Goal: Task Accomplishment & Management: Use online tool/utility

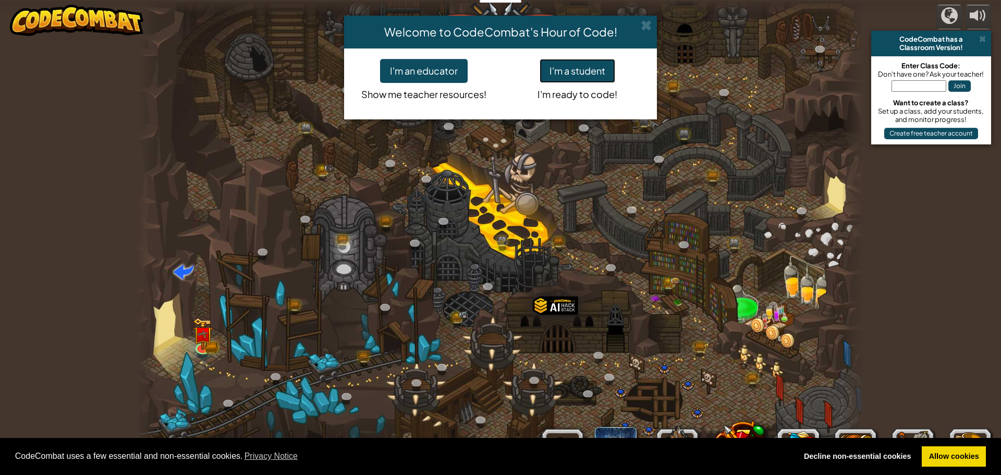
click at [579, 71] on button "I'm a student" at bounding box center [577, 71] width 76 height 24
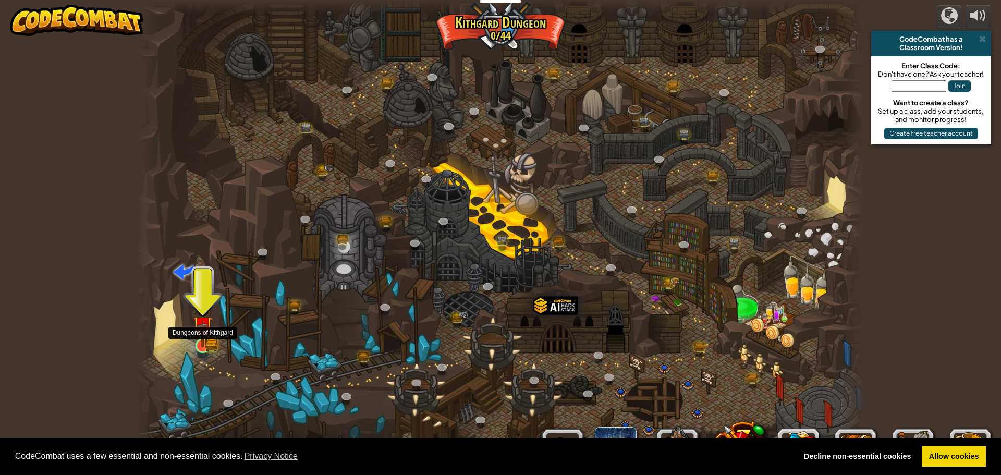
click at [212, 345] on img at bounding box center [202, 325] width 19 height 43
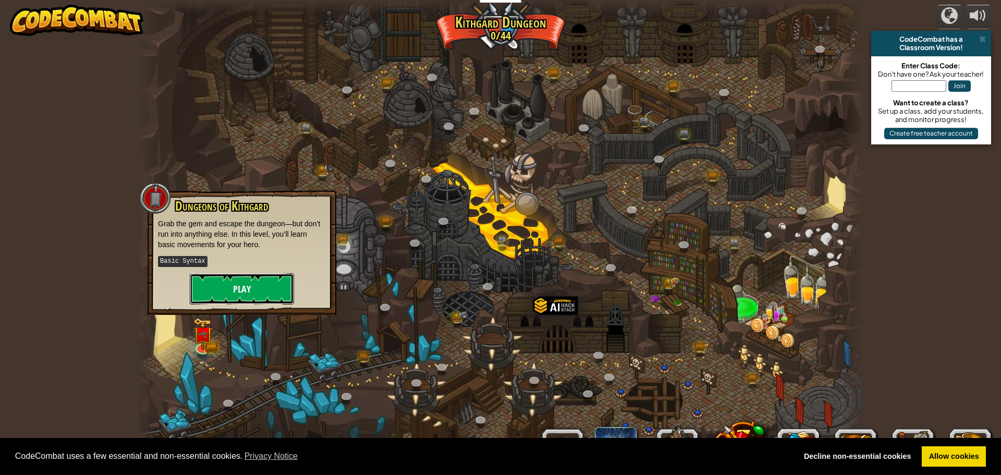
click at [228, 294] on button "Play" at bounding box center [242, 288] width 104 height 31
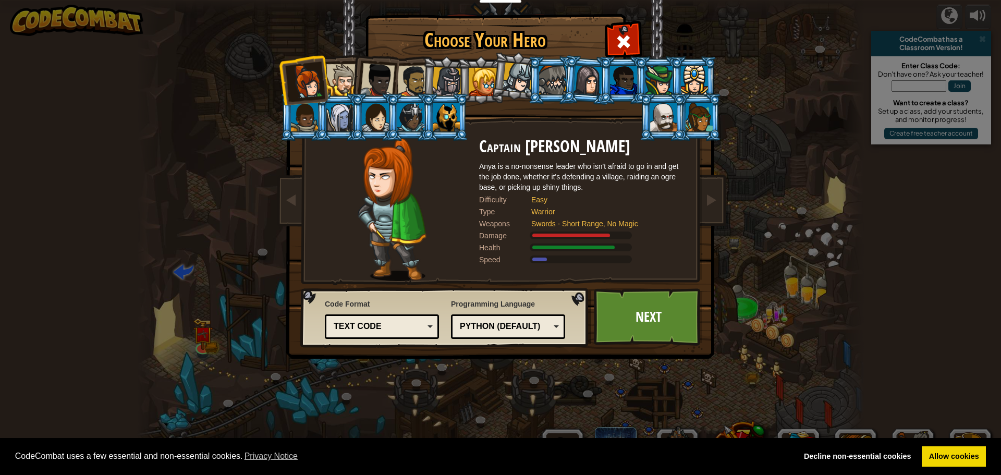
click at [491, 79] on div at bounding box center [482, 82] width 28 height 28
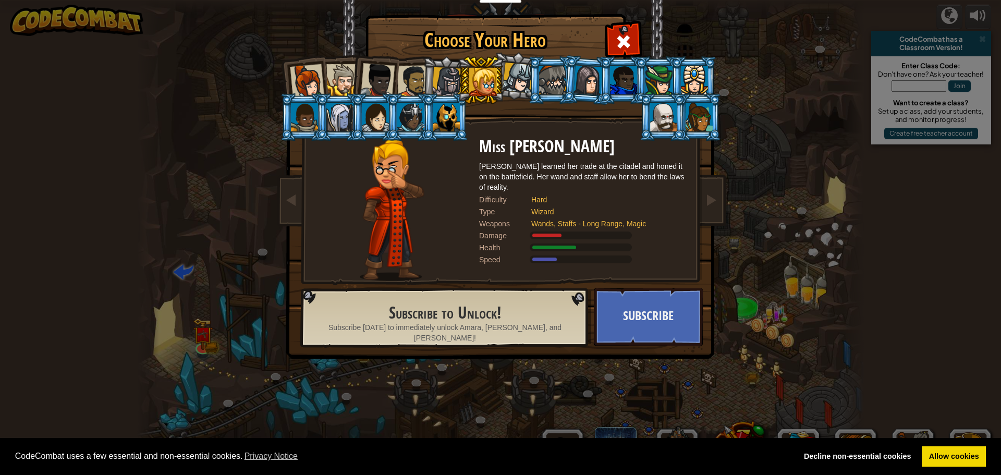
click at [307, 79] on div at bounding box center [307, 81] width 34 height 34
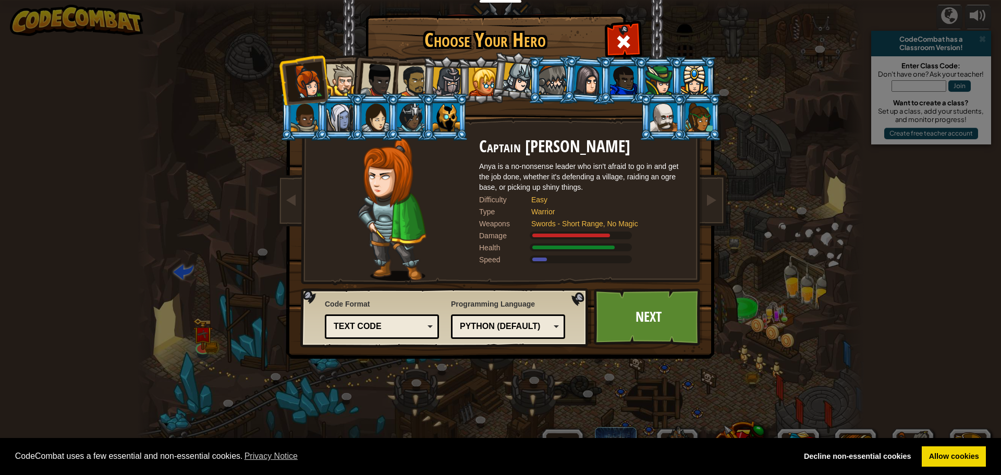
click at [302, 117] on div at bounding box center [304, 117] width 27 height 28
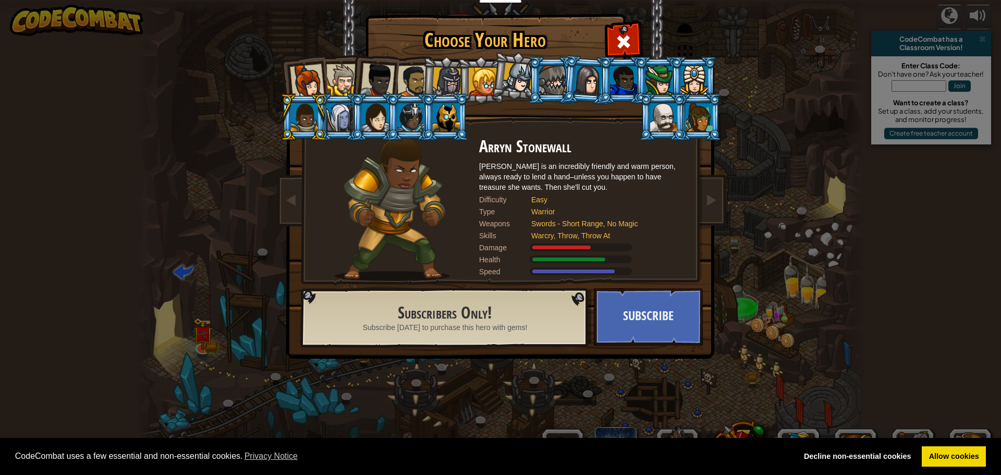
click at [303, 85] on div at bounding box center [307, 81] width 34 height 34
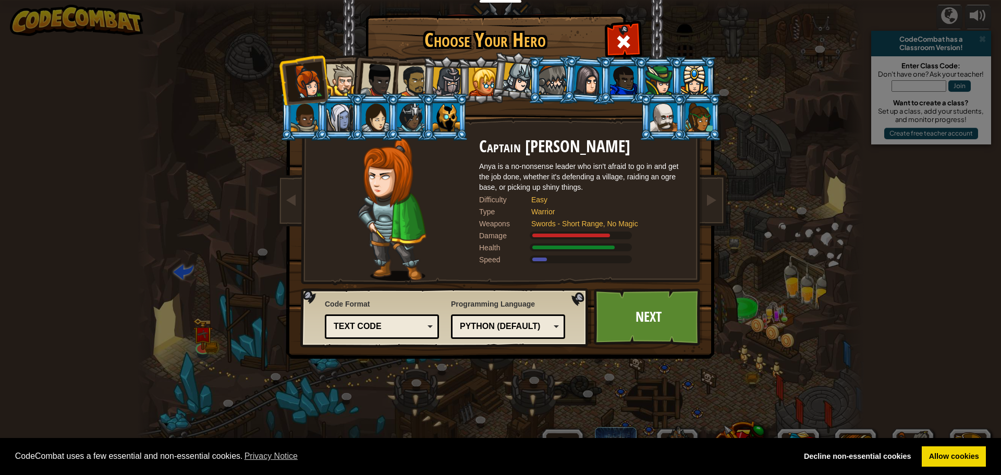
click at [351, 77] on li at bounding box center [374, 78] width 51 height 51
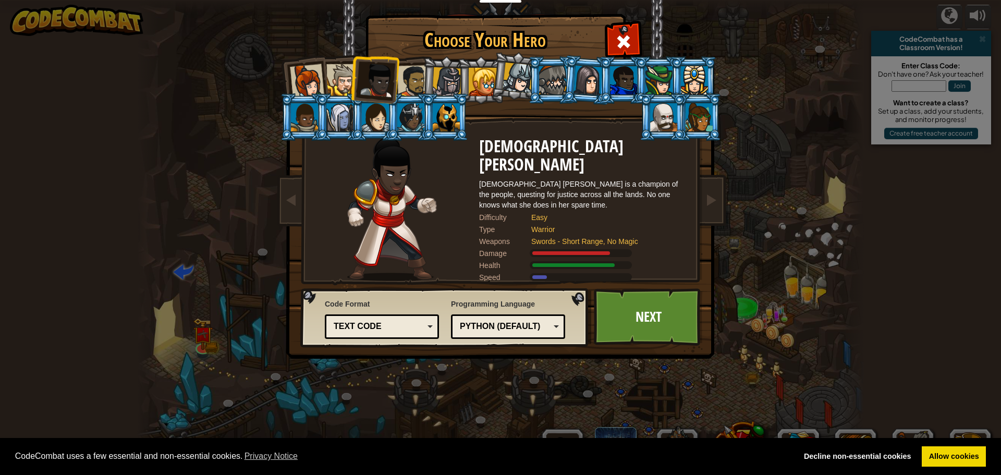
click at [350, 76] on div at bounding box center [342, 80] width 32 height 32
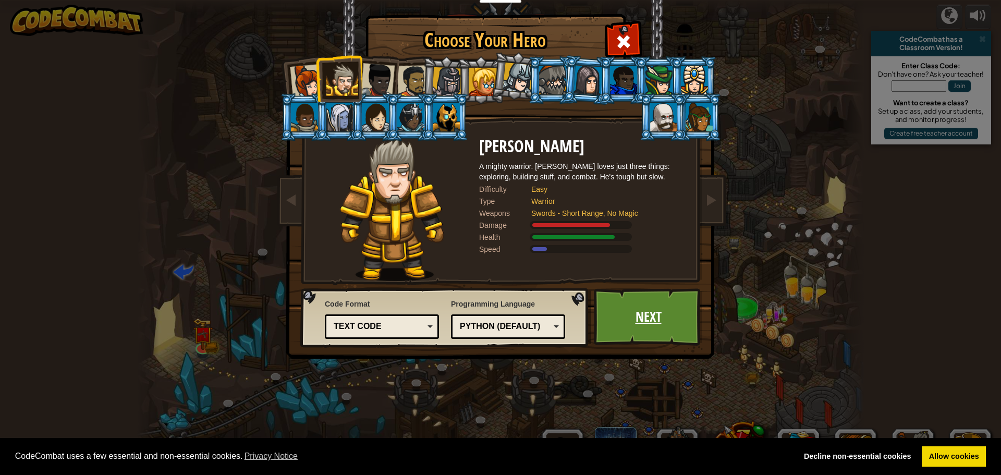
click at [617, 332] on link "Next" at bounding box center [648, 316] width 109 height 57
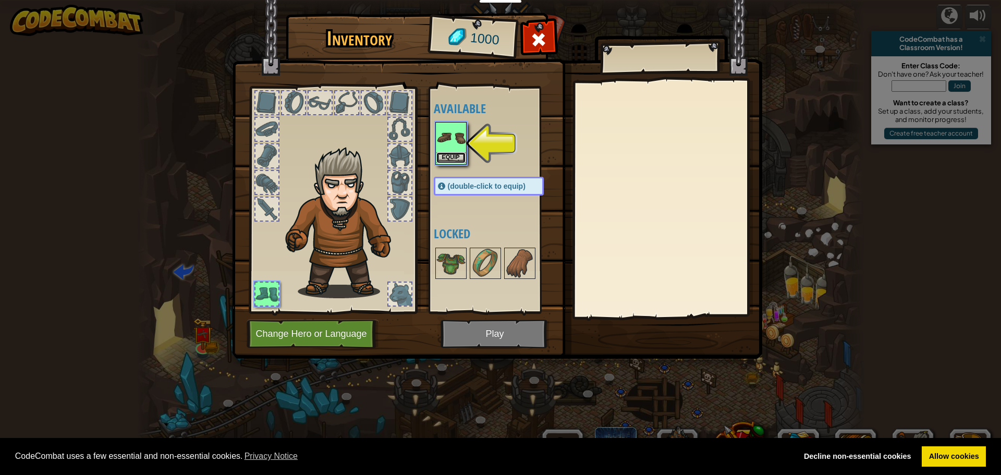
click at [459, 153] on button "Equip" at bounding box center [450, 157] width 29 height 11
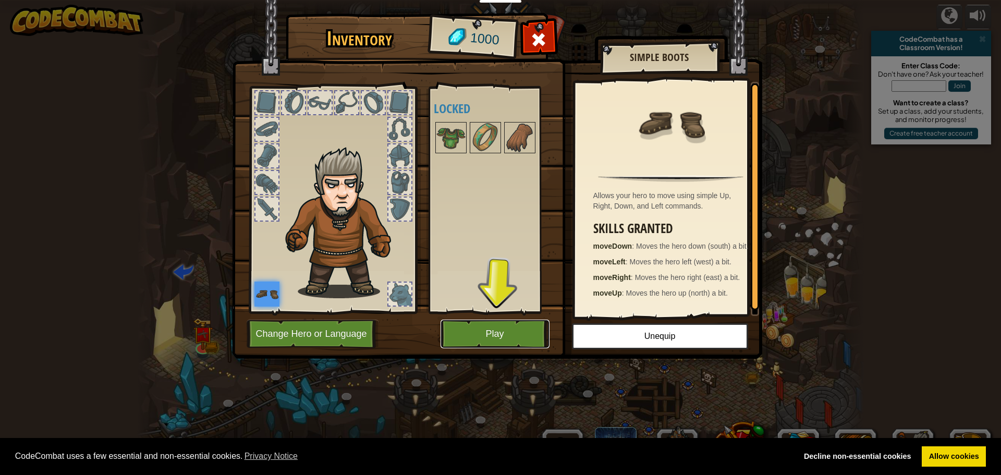
click at [509, 331] on button "Play" at bounding box center [494, 333] width 109 height 29
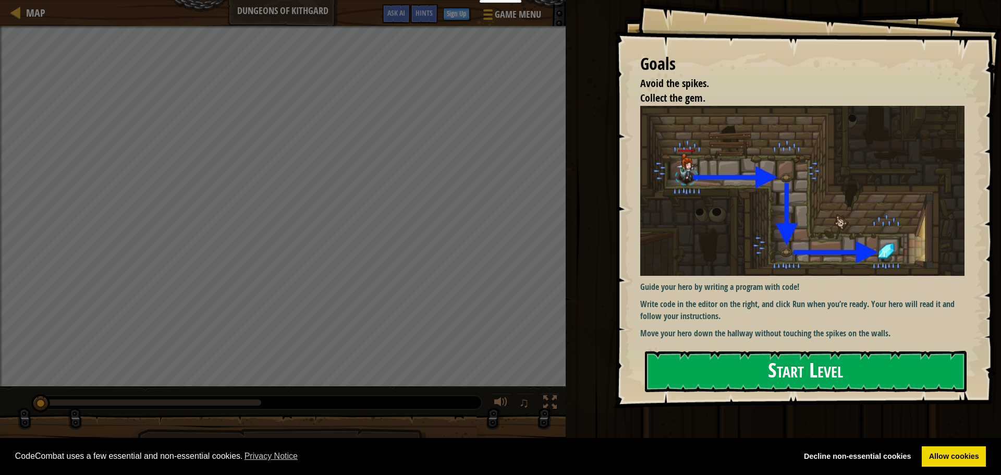
click at [770, 364] on button "Start Level" at bounding box center [806, 371] width 322 height 41
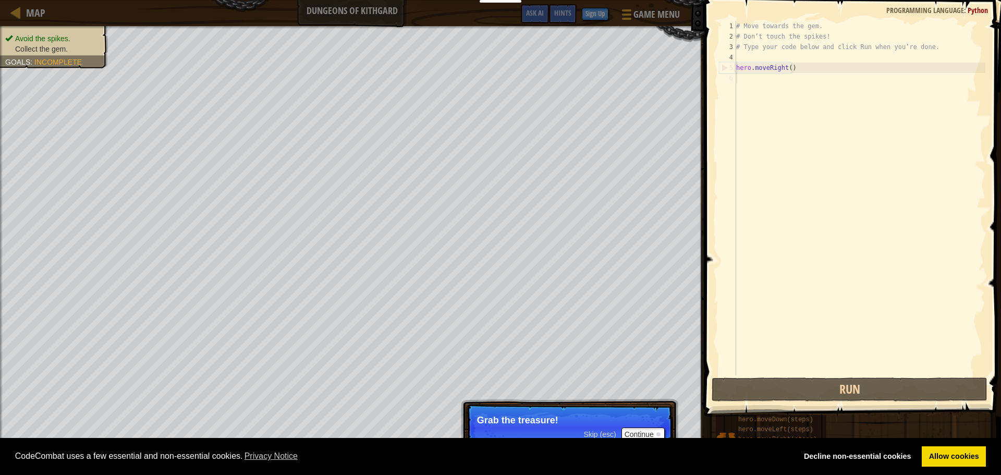
drag, startPoint x: 491, startPoint y: 410, endPoint x: 509, endPoint y: 412, distance: 17.3
click at [491, 410] on p "Skip (esc) Continue Grab the treasure!" at bounding box center [569, 428] width 207 height 48
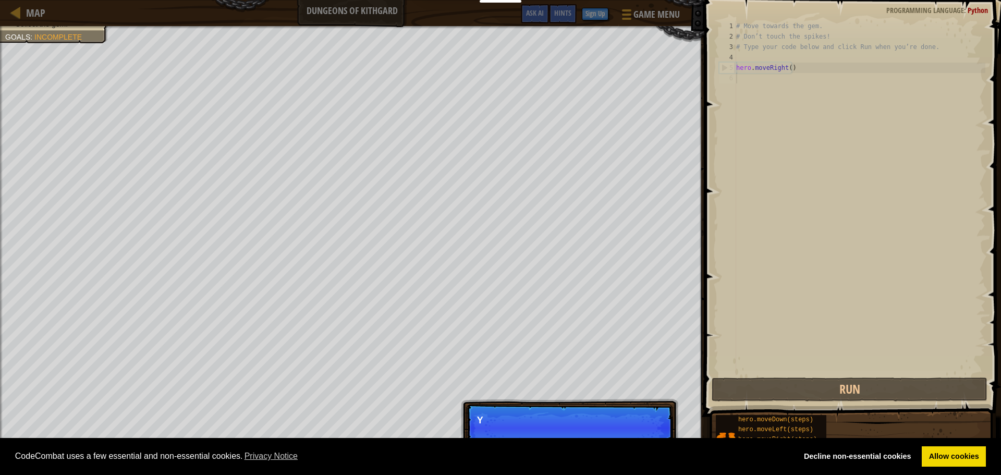
scroll to position [5, 0]
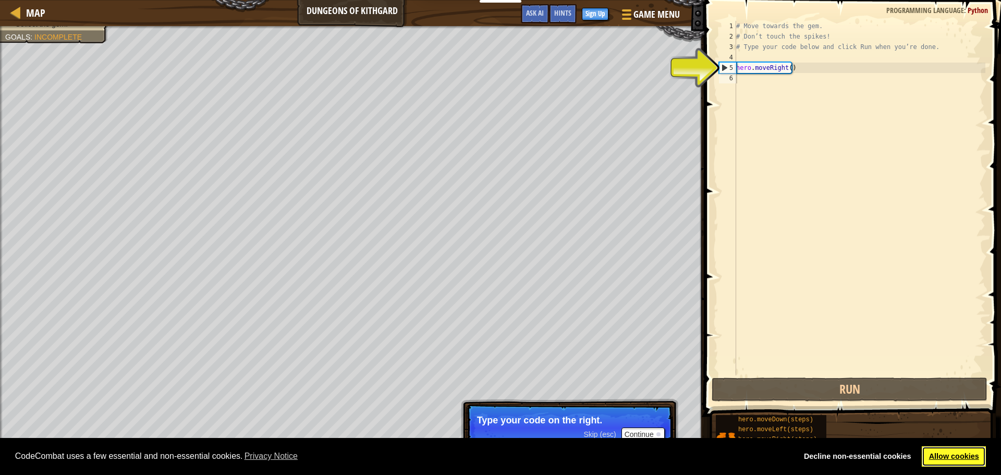
click at [933, 455] on link "Allow cookies" at bounding box center [953, 456] width 64 height 21
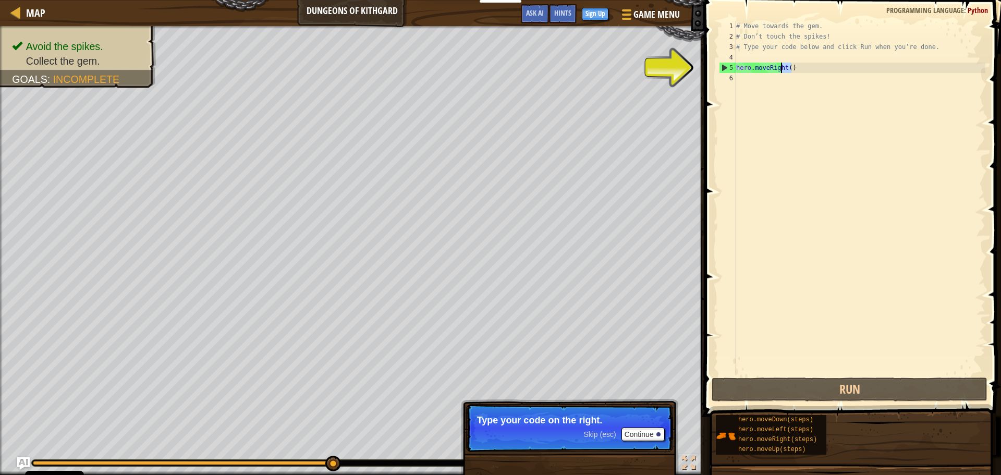
drag, startPoint x: 792, startPoint y: 67, endPoint x: 772, endPoint y: 72, distance: 21.0
click at [775, 71] on div "# Move towards the gem. # Don’t touch the spikes! # Type your code below and cl…" at bounding box center [859, 208] width 251 height 375
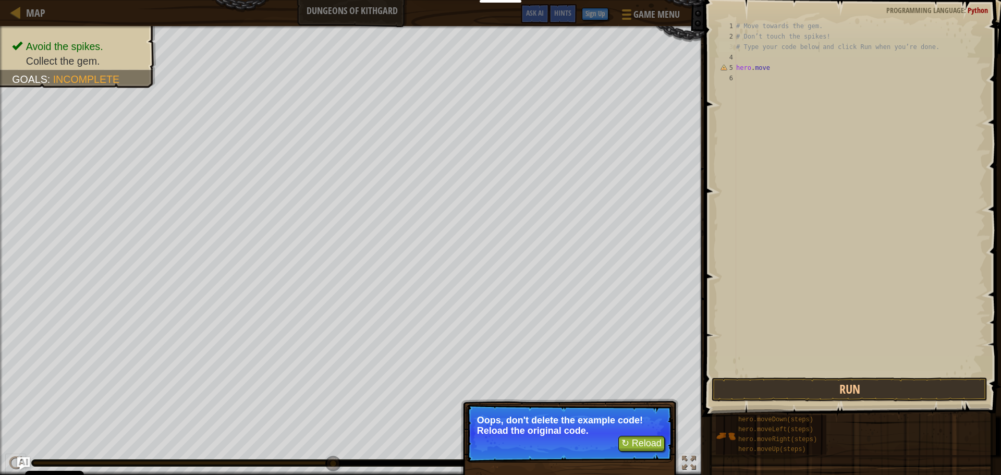
click at [819, 47] on div "# Move towards the gem. # Don’t touch the spikes! # Type your code below and cl…" at bounding box center [859, 208] width 251 height 375
type textarea "# Type your code below and click Run when you’re done."
drag, startPoint x: 795, startPoint y: 80, endPoint x: 789, endPoint y: 76, distance: 7.5
click at [791, 77] on div "# Move towards the gem. # Don’t touch the spikes! # Type your code below and cl…" at bounding box center [859, 208] width 251 height 375
